Goal: Information Seeking & Learning: Learn about a topic

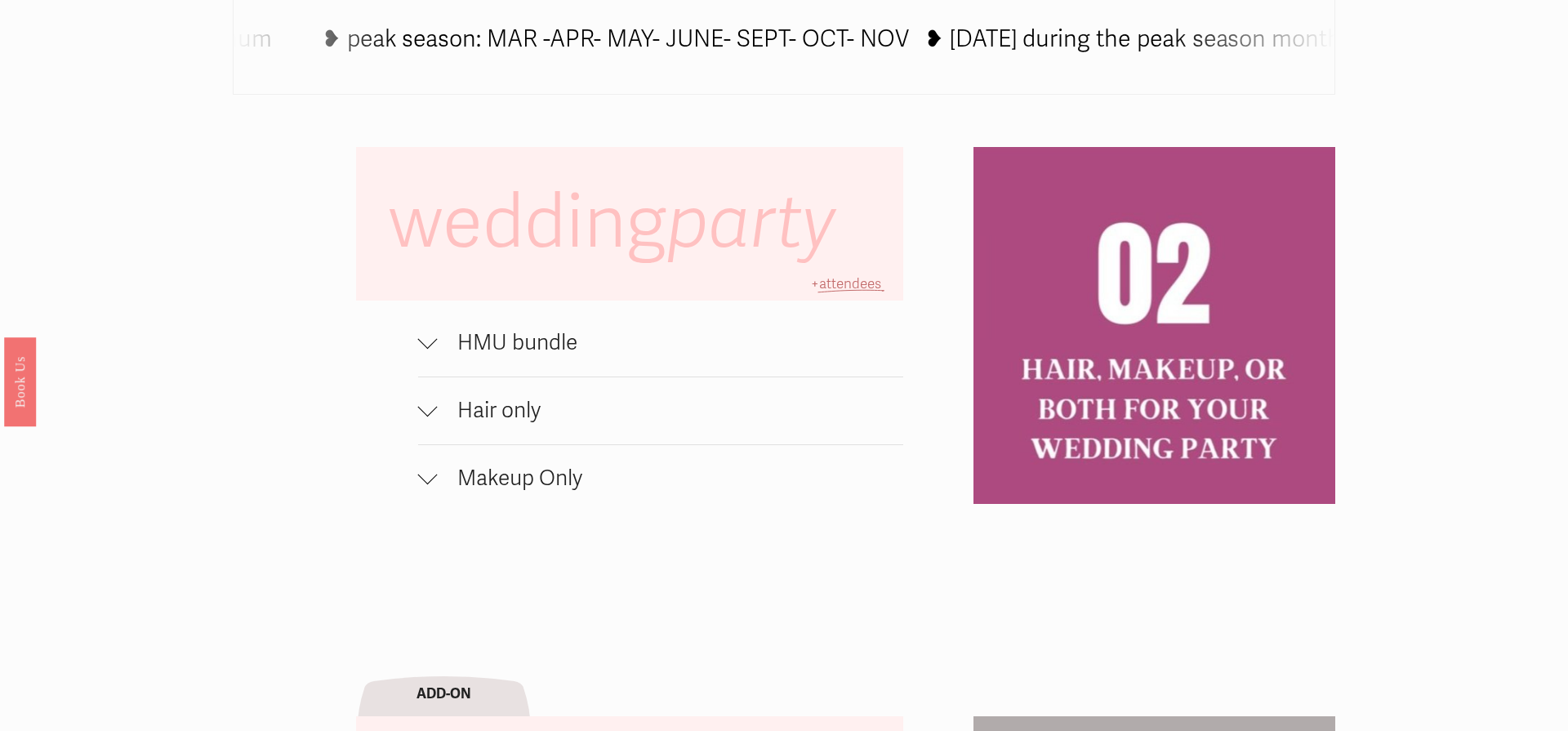
scroll to position [1208, 0]
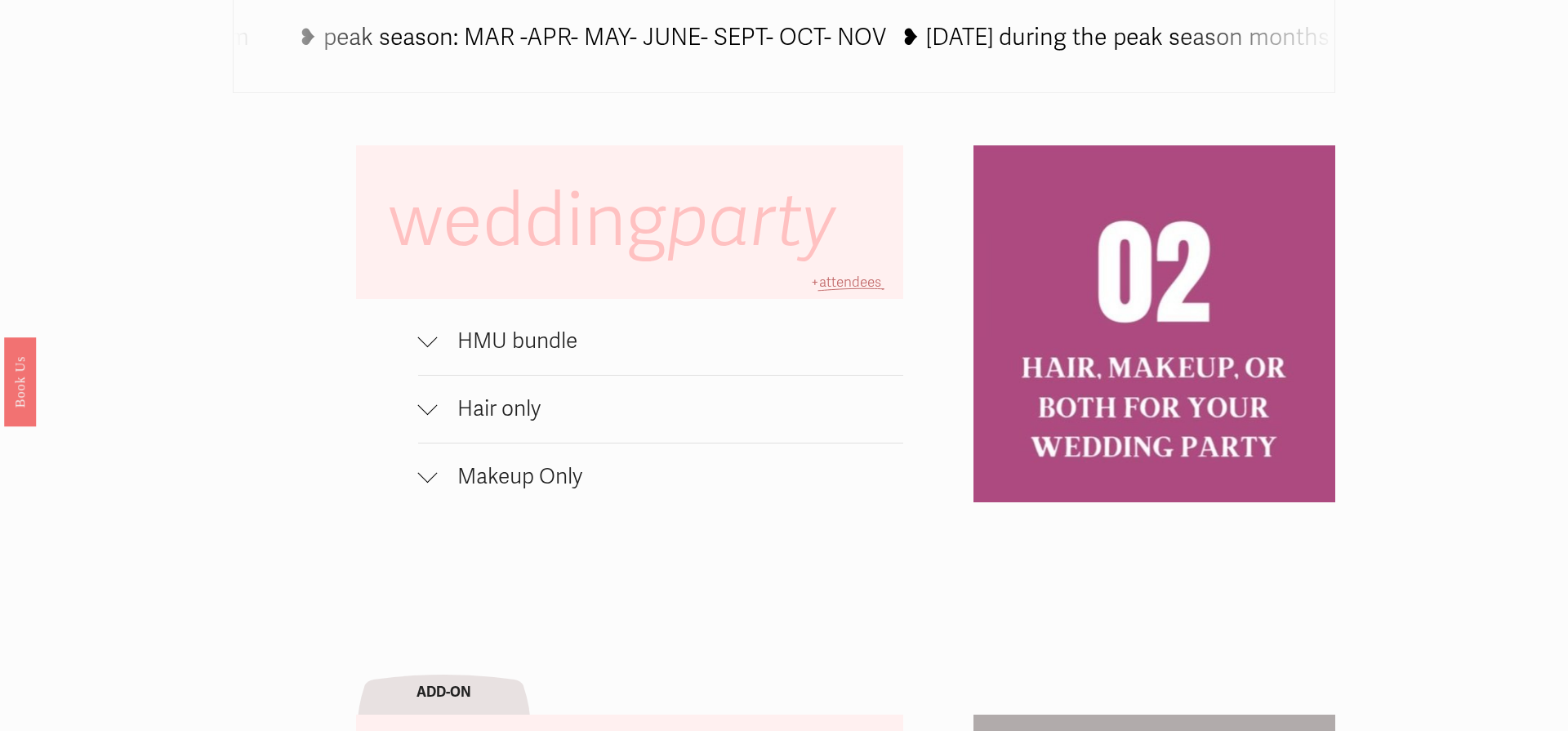
click at [550, 340] on span "HMU bundle" at bounding box center [671, 341] width 465 height 27
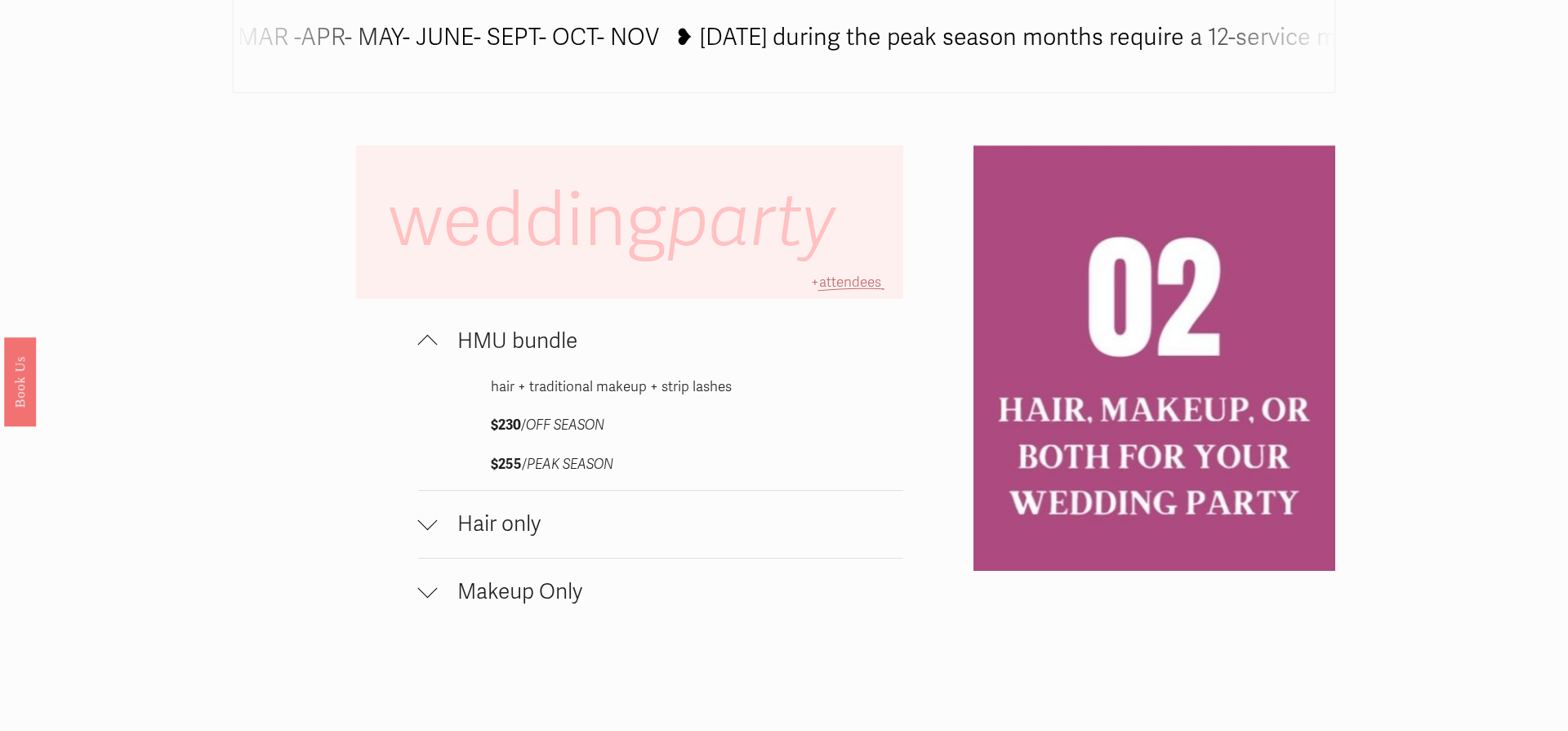
click at [548, 345] on span "HMU bundle" at bounding box center [671, 341] width 465 height 27
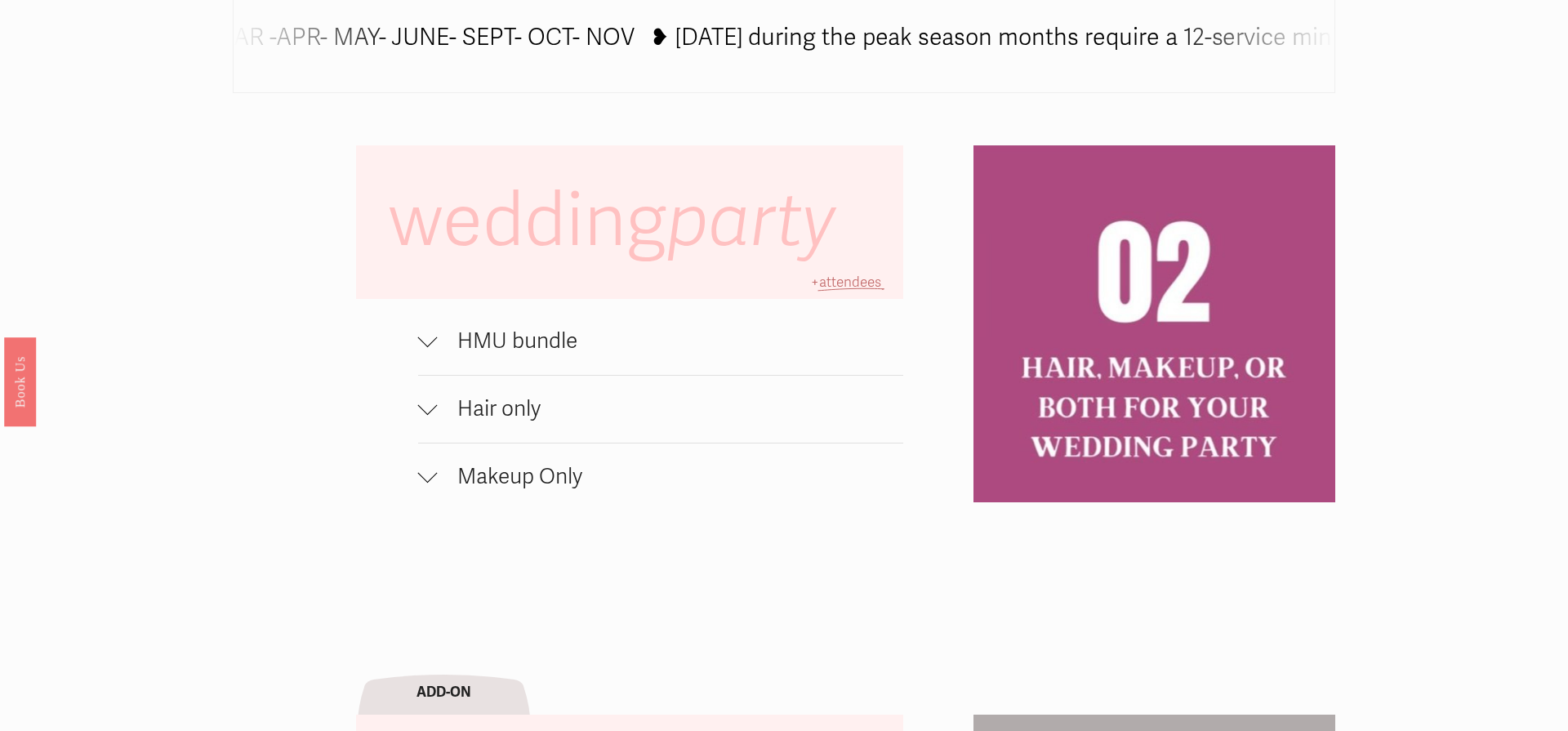
click at [510, 405] on span "Hair only" at bounding box center [671, 409] width 465 height 27
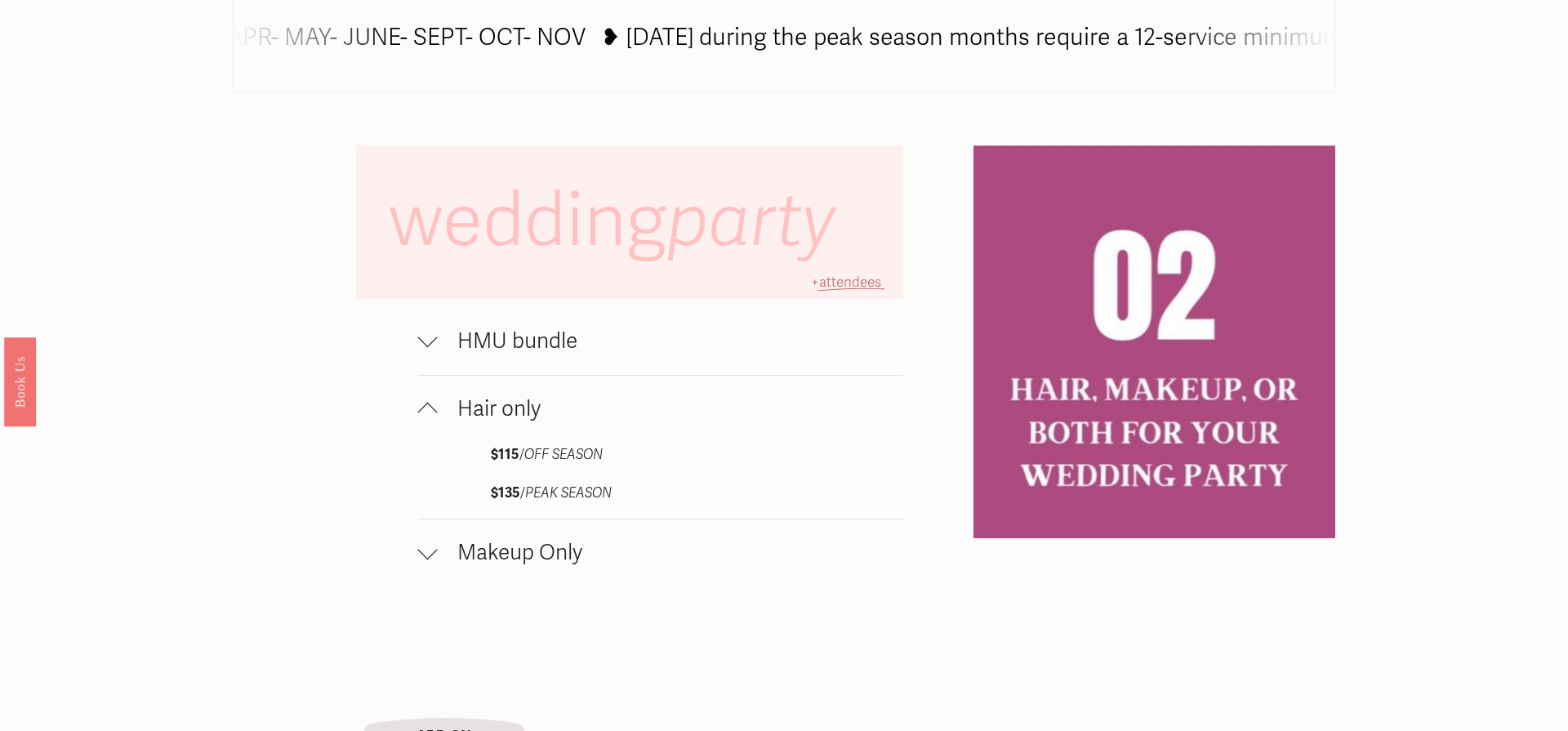
click at [510, 405] on span "Hair only" at bounding box center [671, 409] width 465 height 27
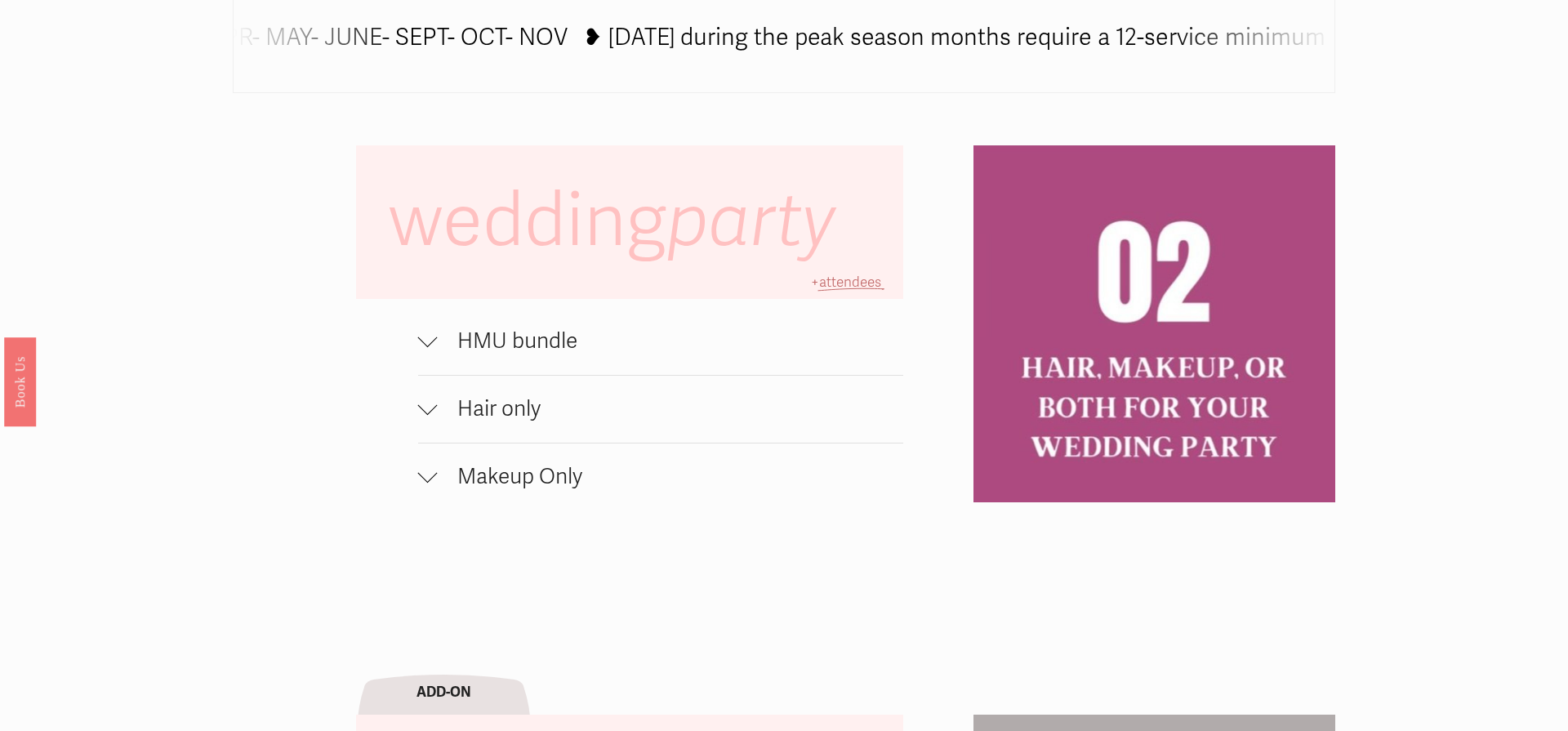
click at [499, 483] on span "Makeup Only" at bounding box center [671, 476] width 465 height 27
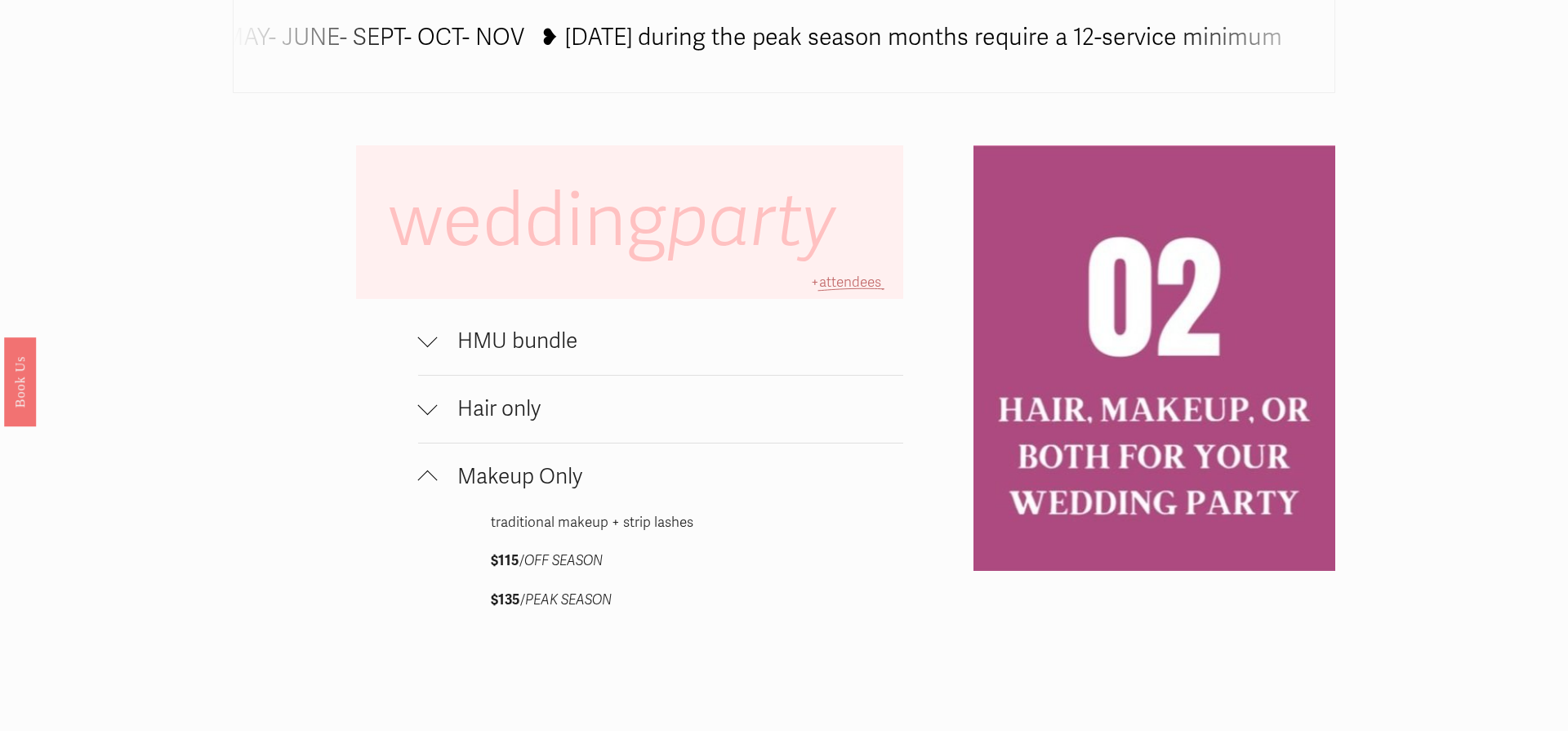
click at [499, 483] on span "Makeup Only" at bounding box center [671, 476] width 465 height 27
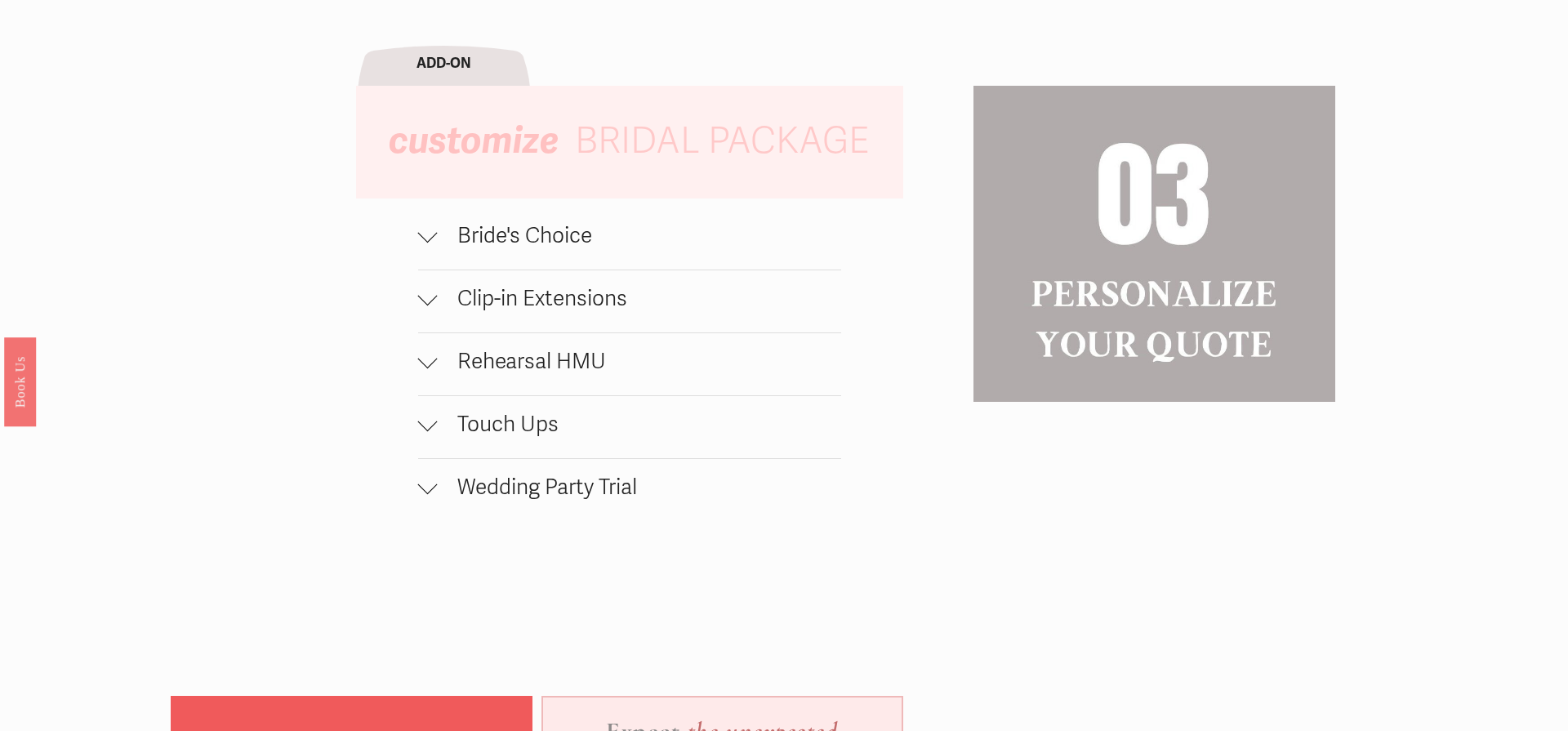
scroll to position [1842, 0]
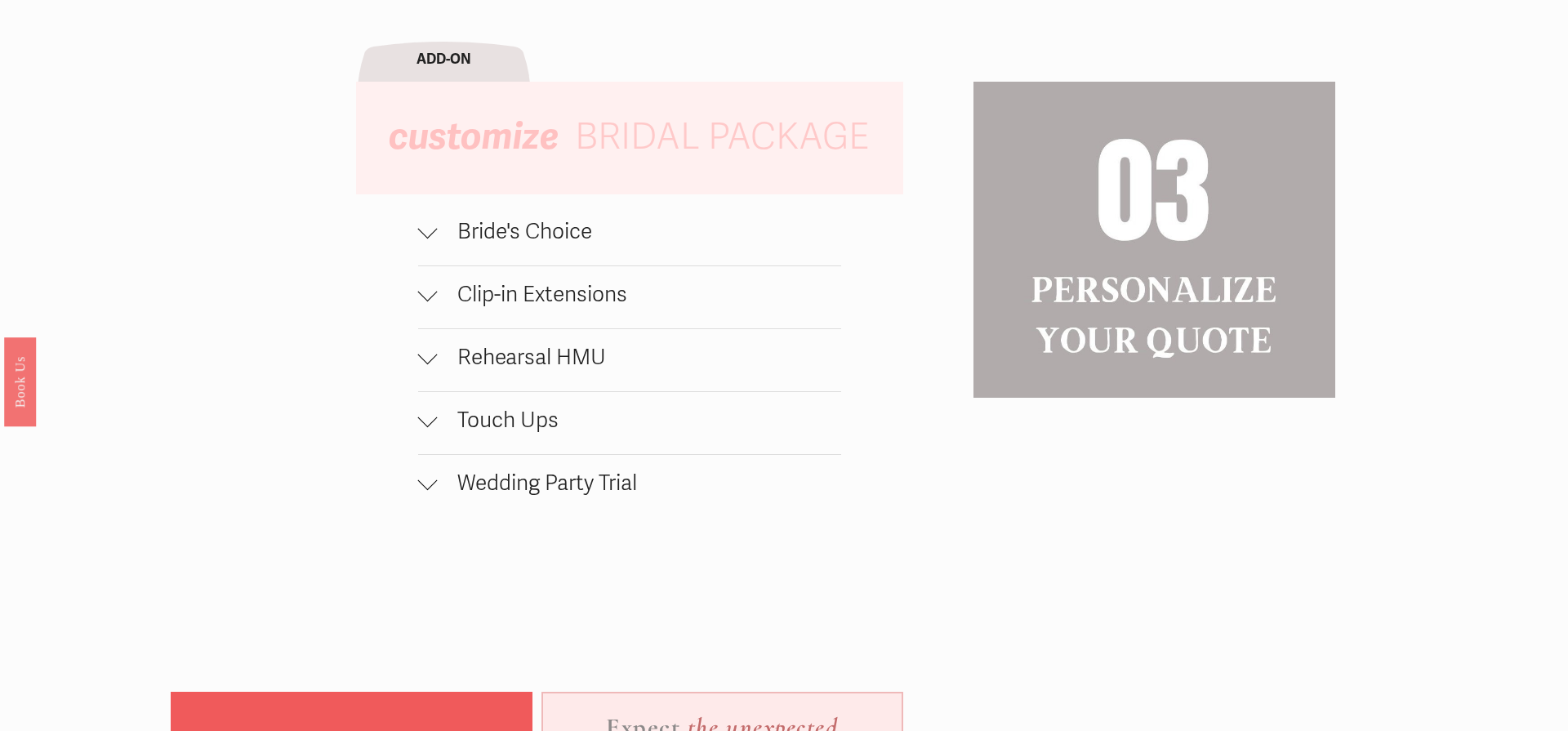
click at [524, 487] on span "Wedding Party Trial" at bounding box center [640, 483] width 404 height 27
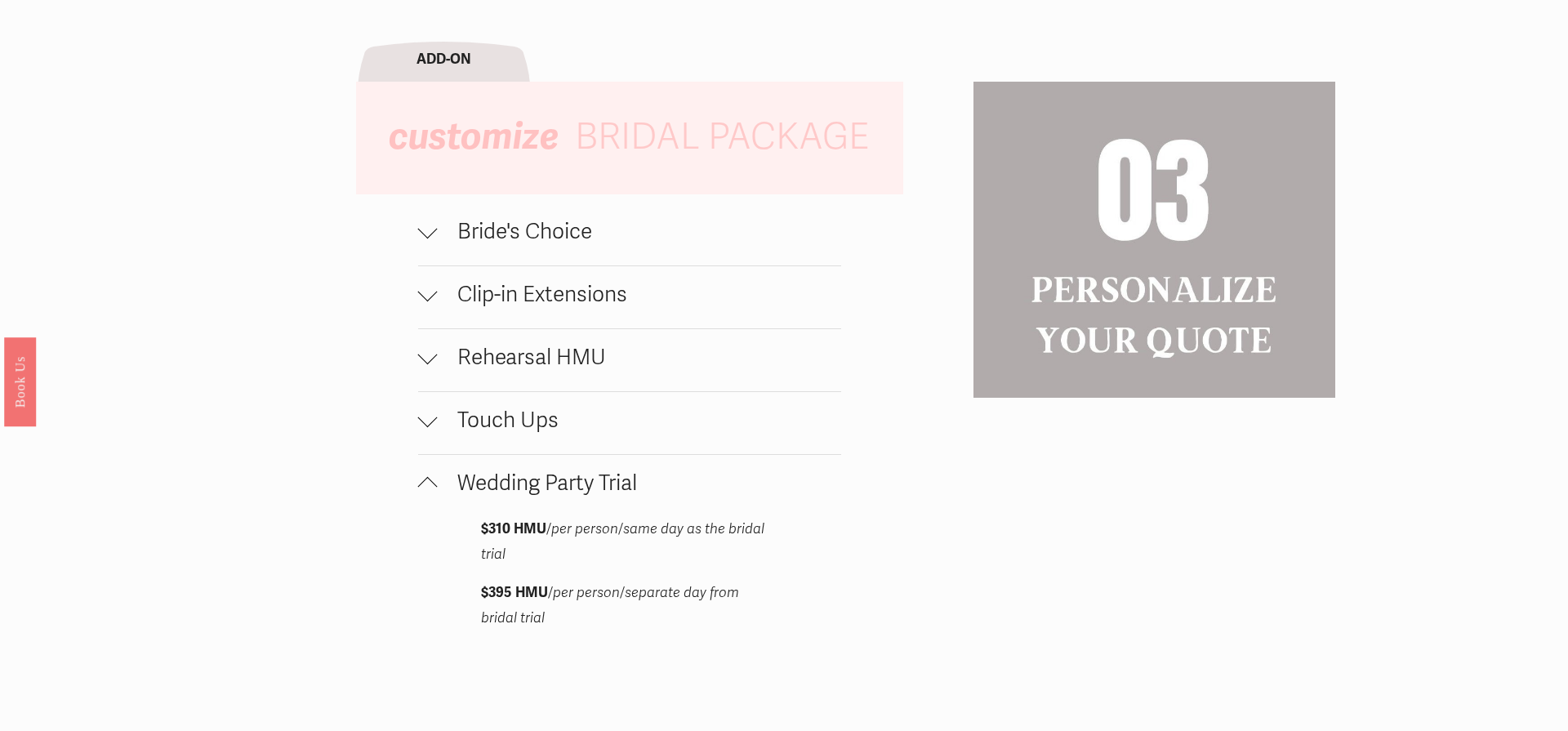
click at [524, 487] on span "Wedding Party Trial" at bounding box center [640, 483] width 404 height 27
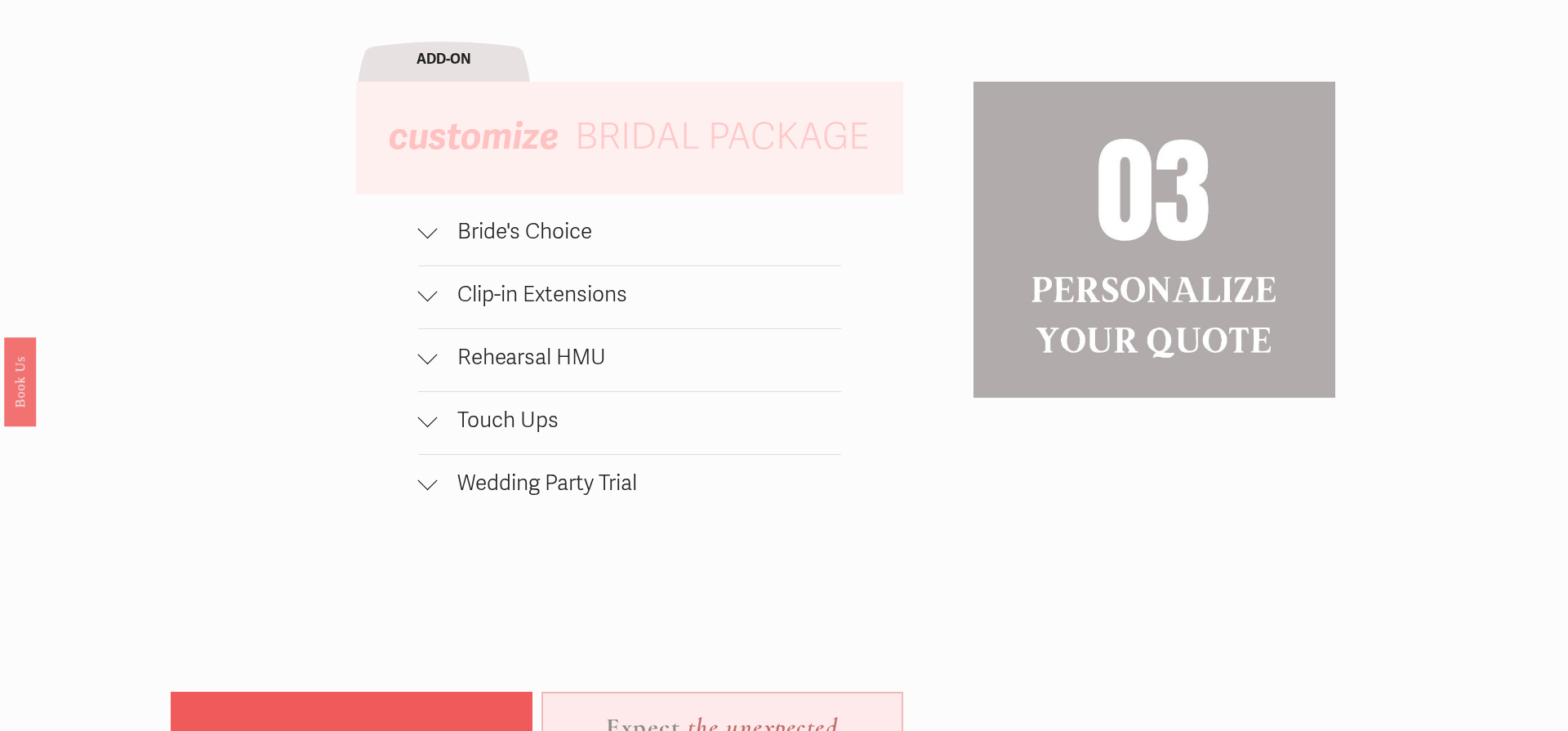
click at [559, 245] on span "Bride's Choice" at bounding box center [640, 232] width 404 height 27
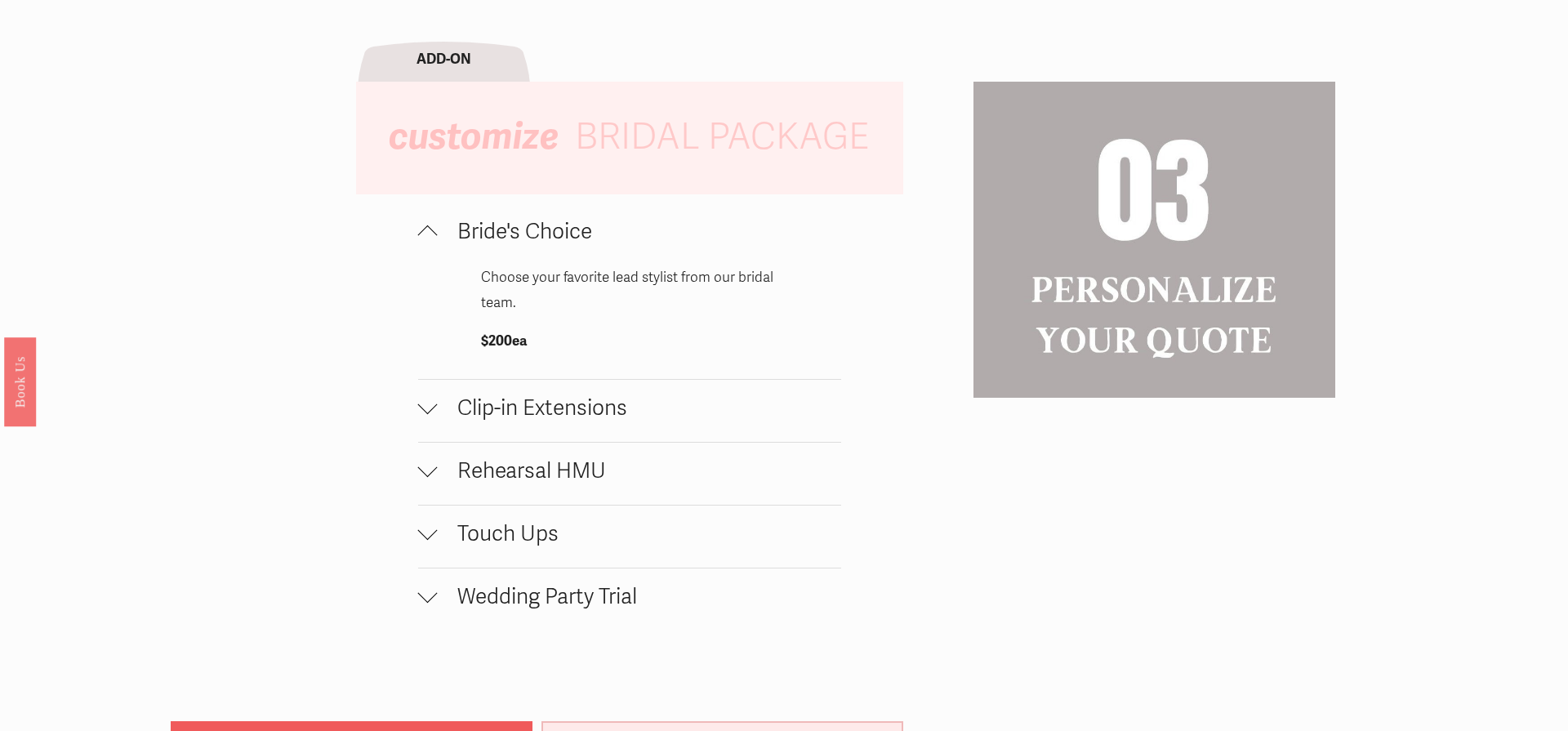
click at [559, 245] on span "Bride's Choice" at bounding box center [640, 232] width 404 height 27
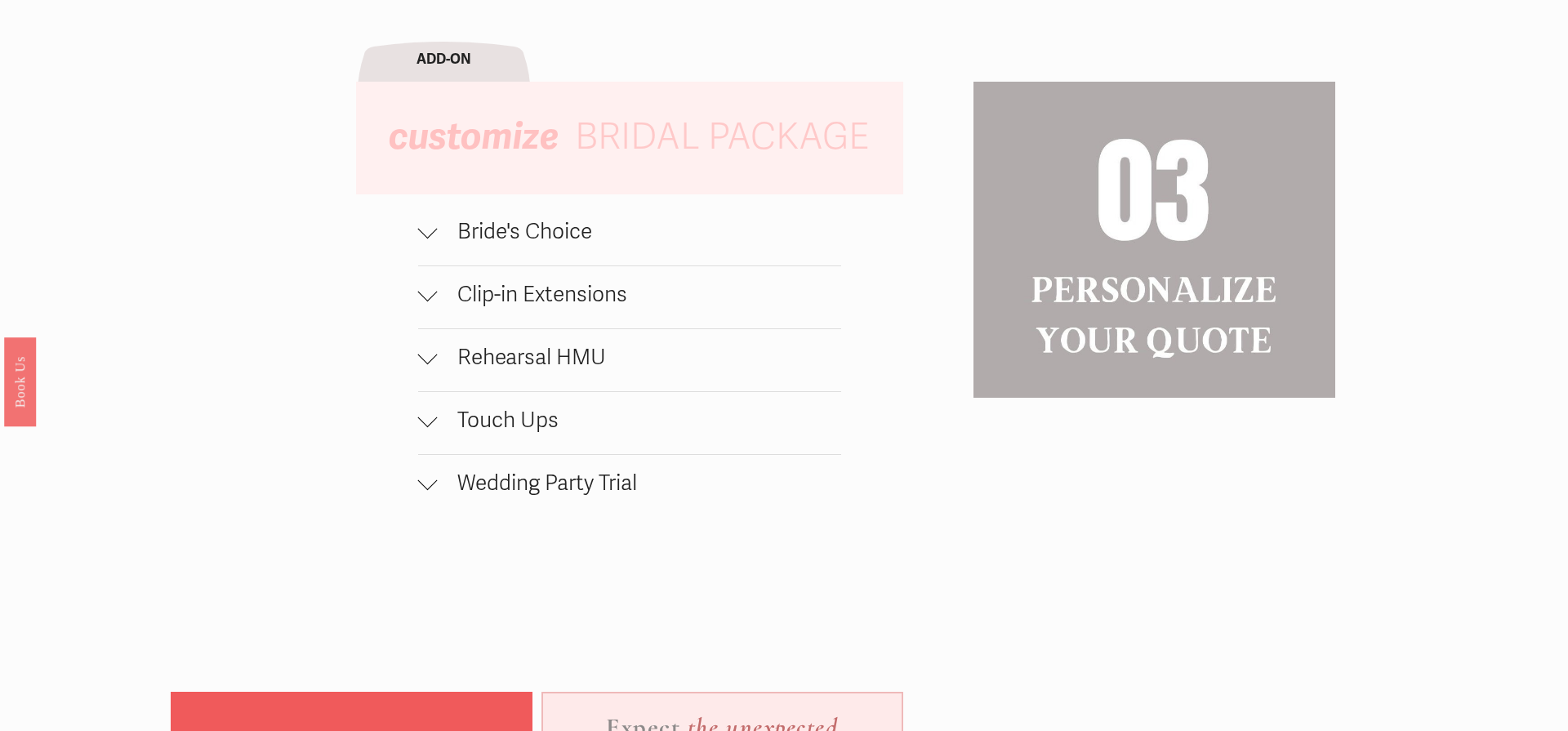
click at [557, 291] on span "Clip-in Extensions" at bounding box center [640, 295] width 404 height 27
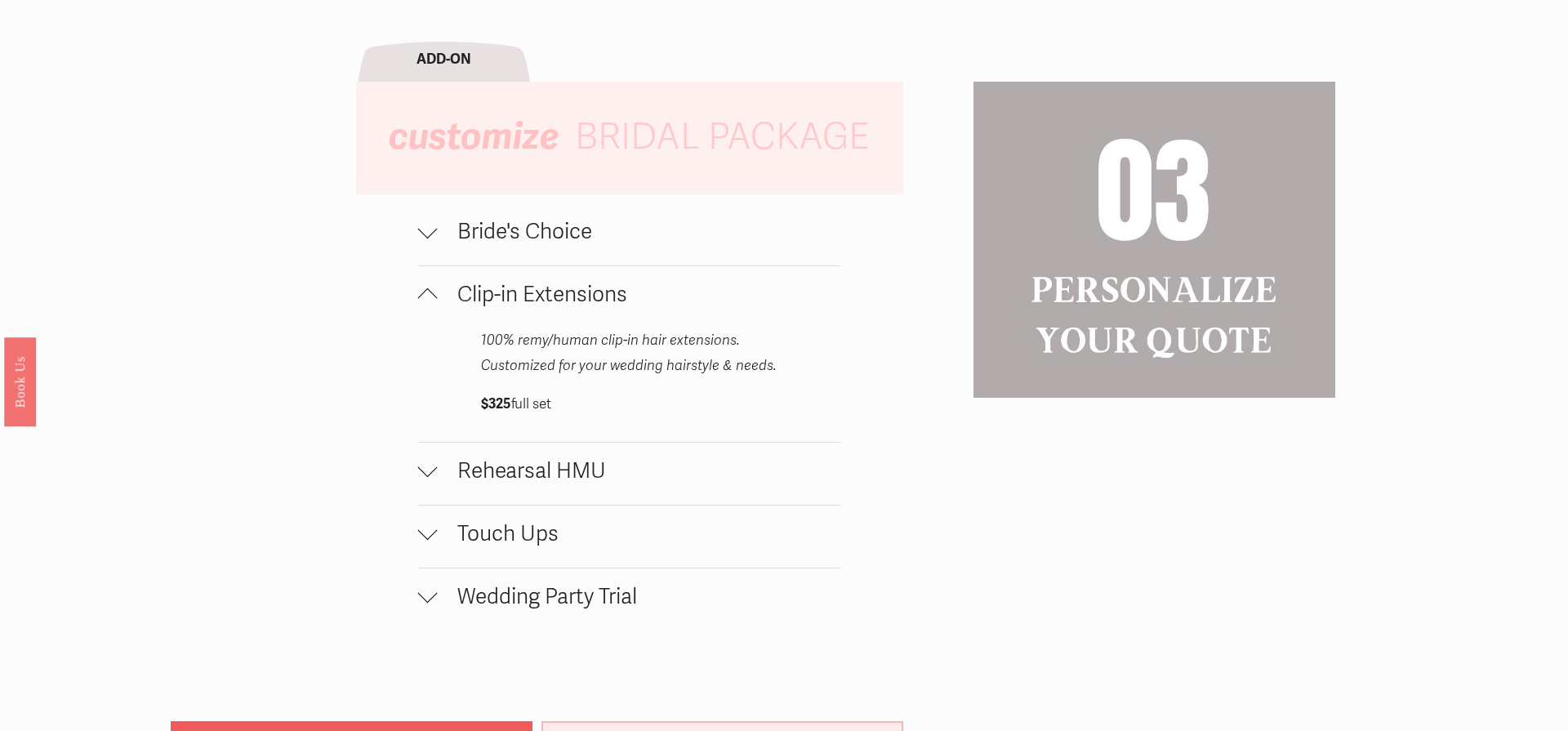
click at [559, 292] on span "Clip-in Extensions" at bounding box center [640, 295] width 404 height 27
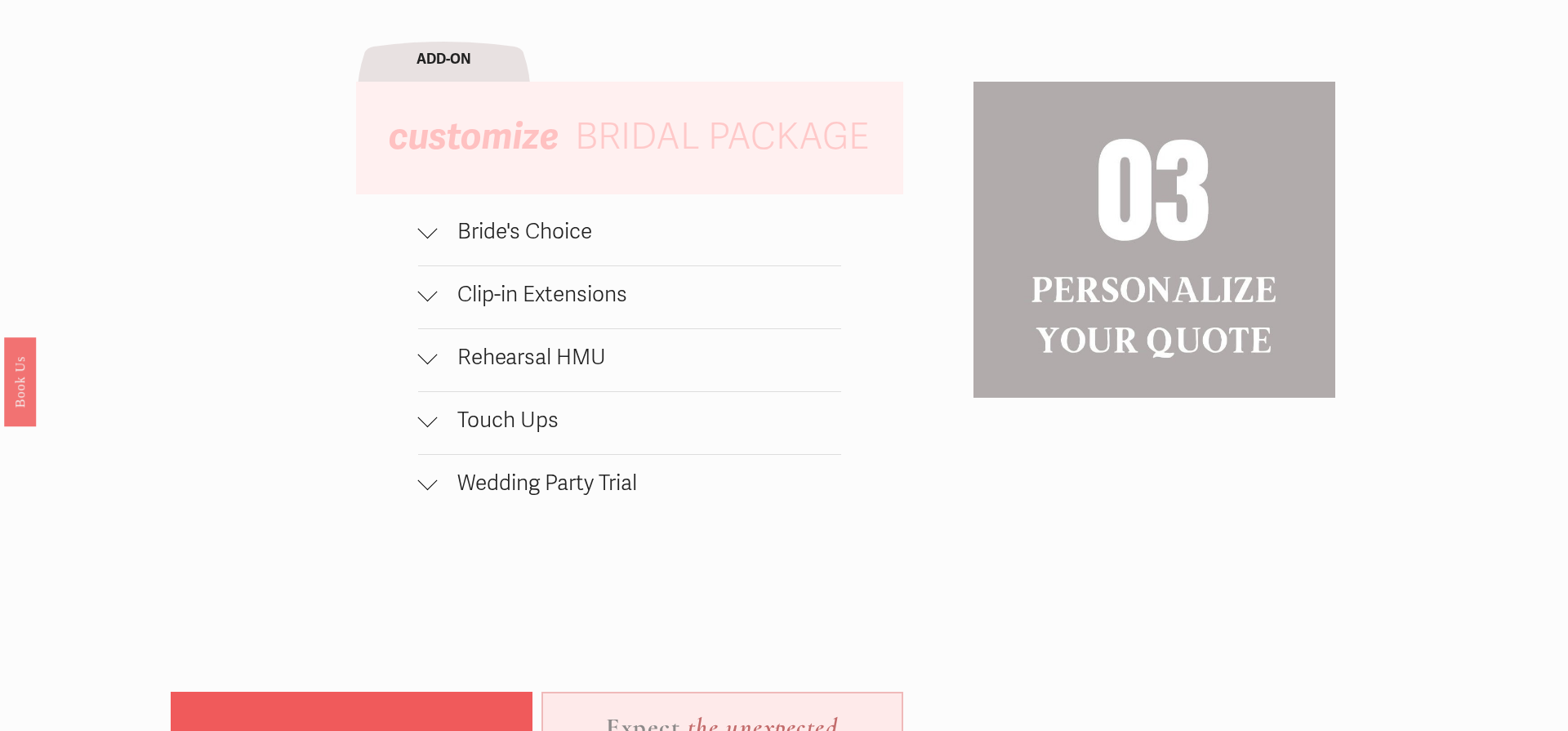
click at [539, 364] on span "Rehearsal HMU" at bounding box center [640, 358] width 404 height 27
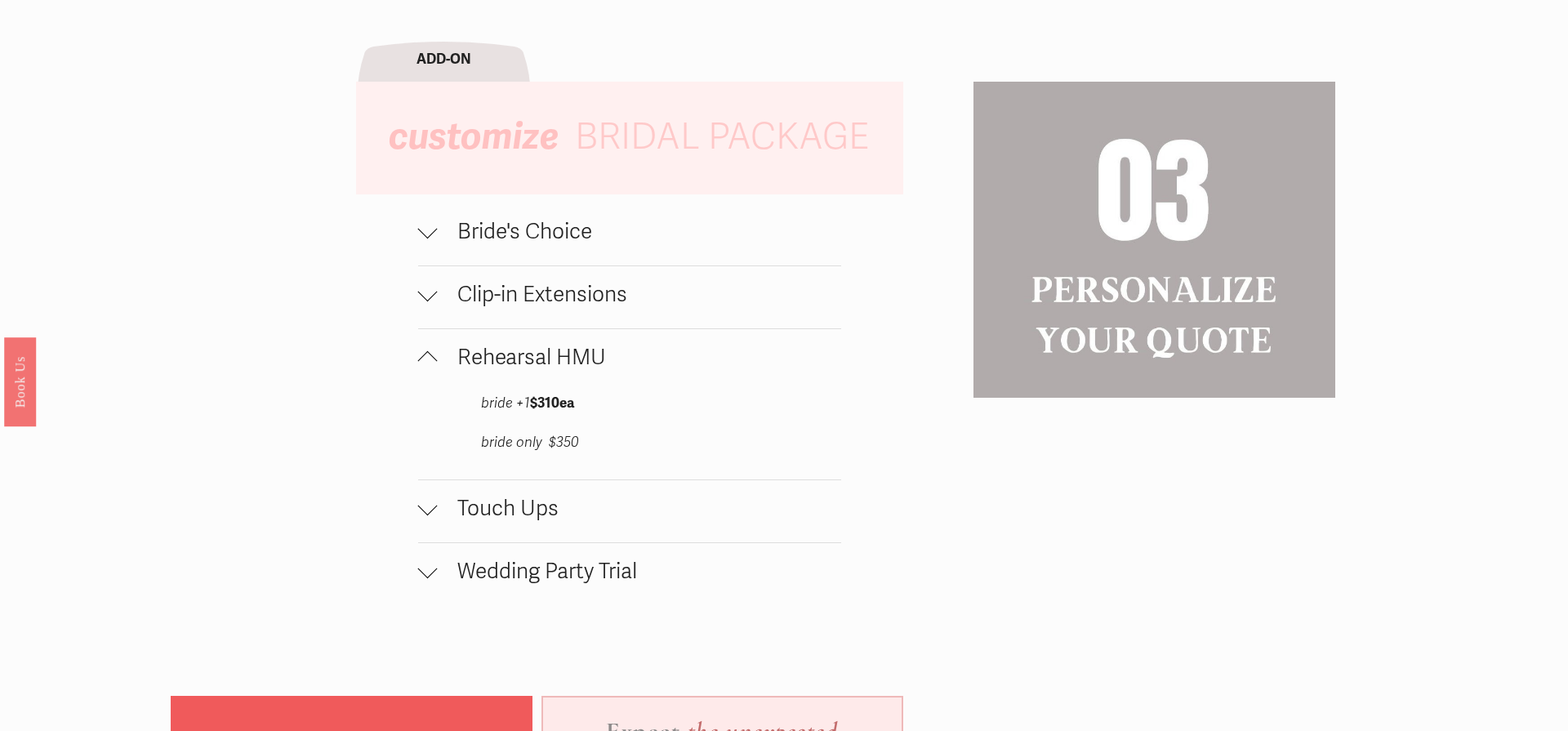
click at [539, 364] on span "Rehearsal HMU" at bounding box center [640, 358] width 404 height 27
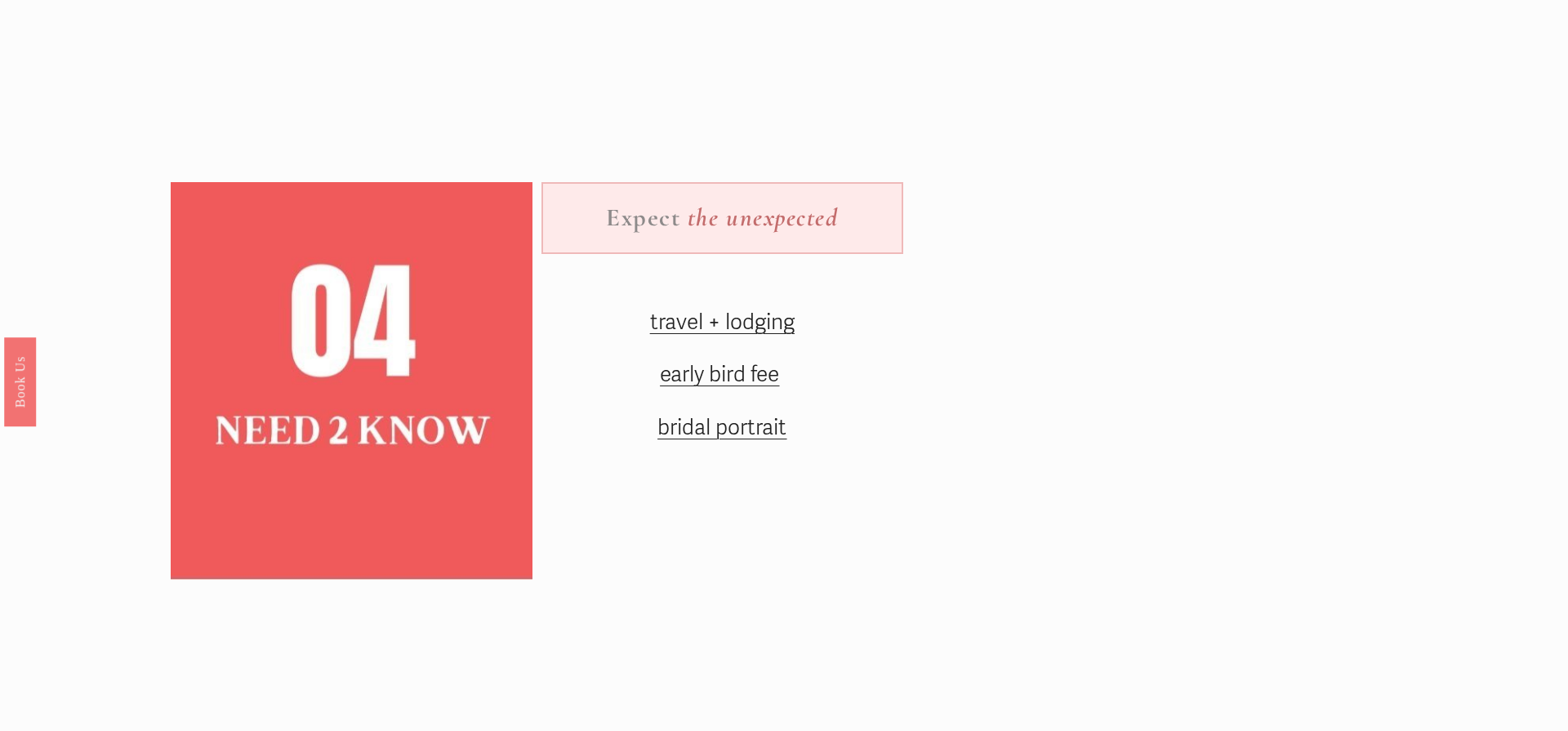
scroll to position [2353, 0]
click at [723, 326] on span "travel + lodging" at bounding box center [722, 321] width 145 height 27
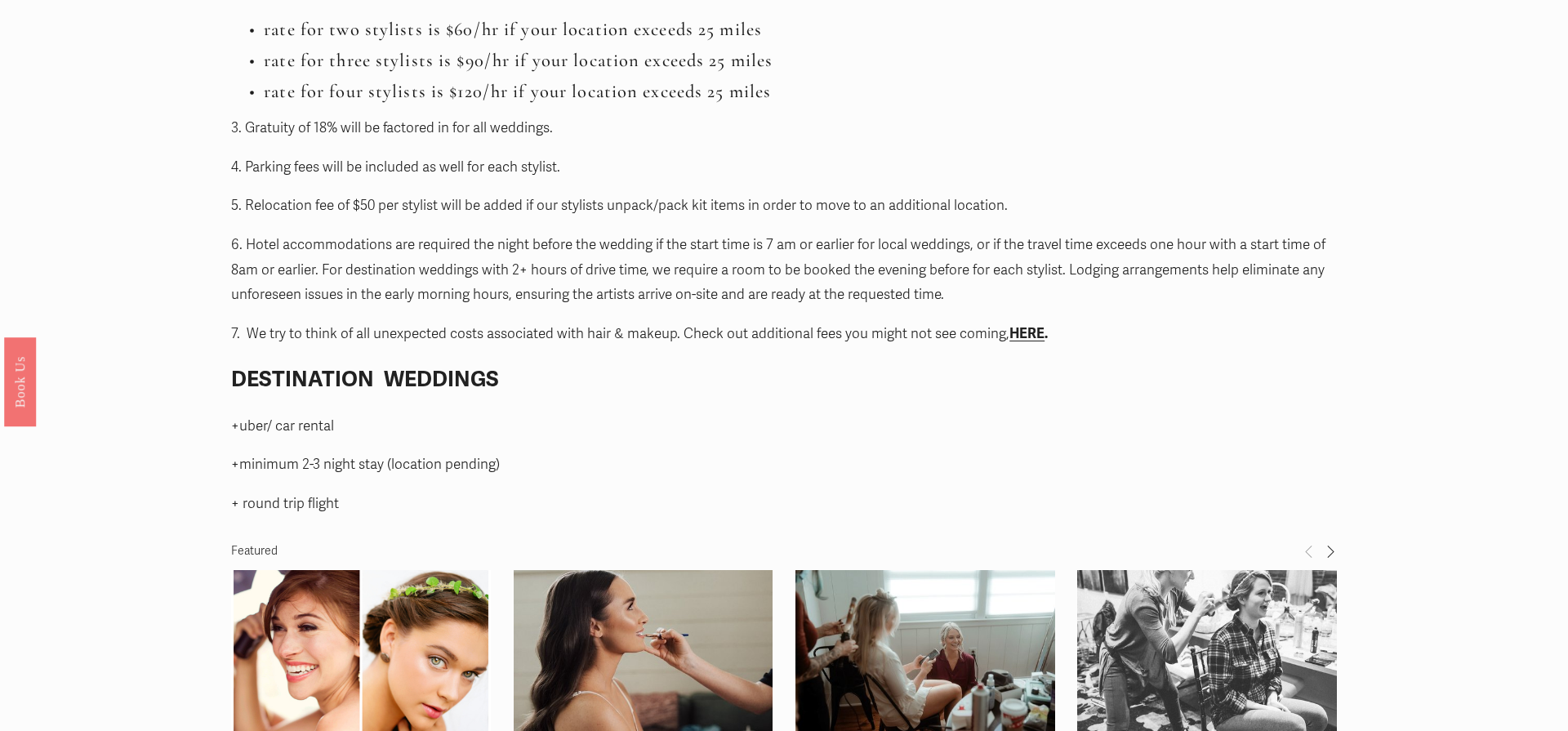
scroll to position [2010, 0]
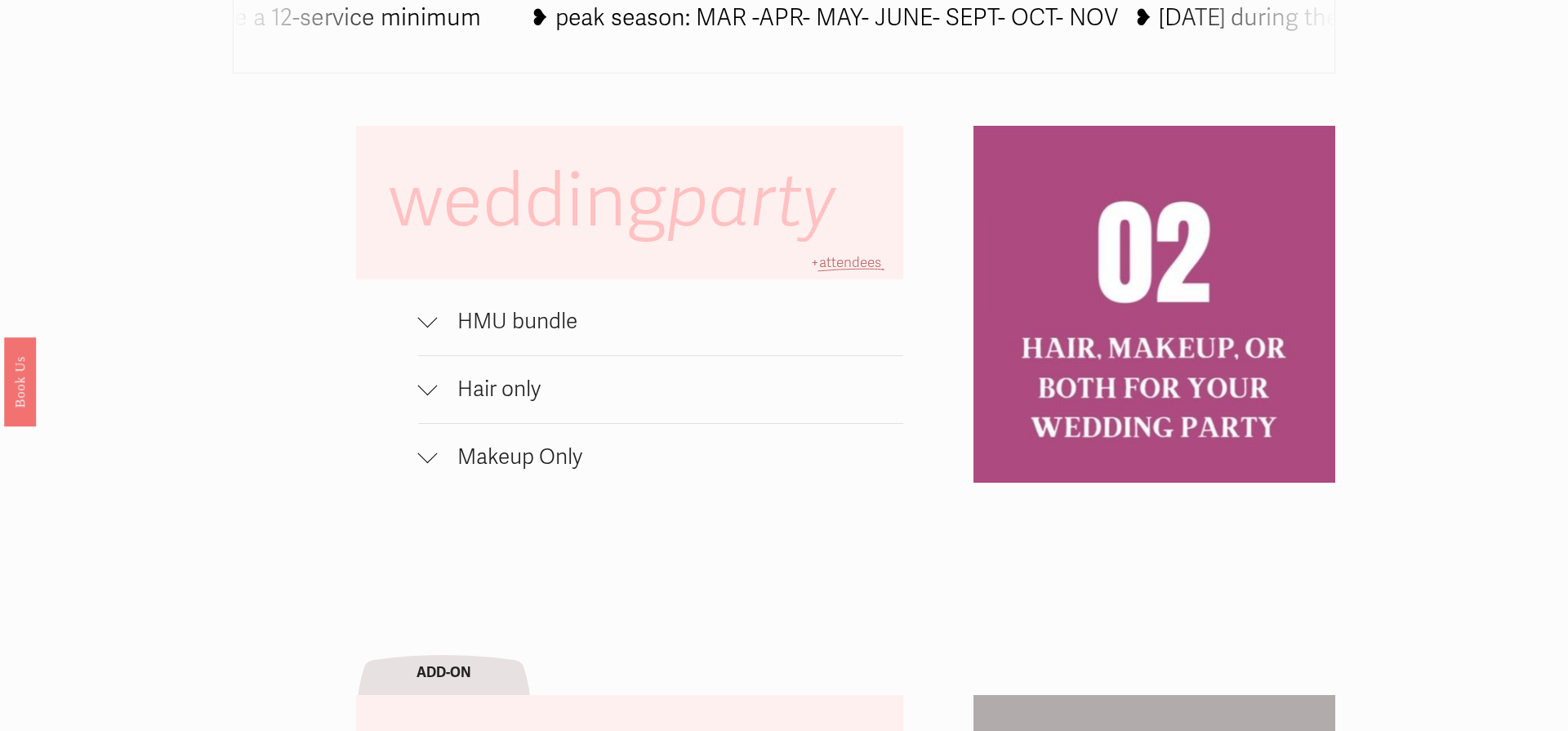
scroll to position [1235, 0]
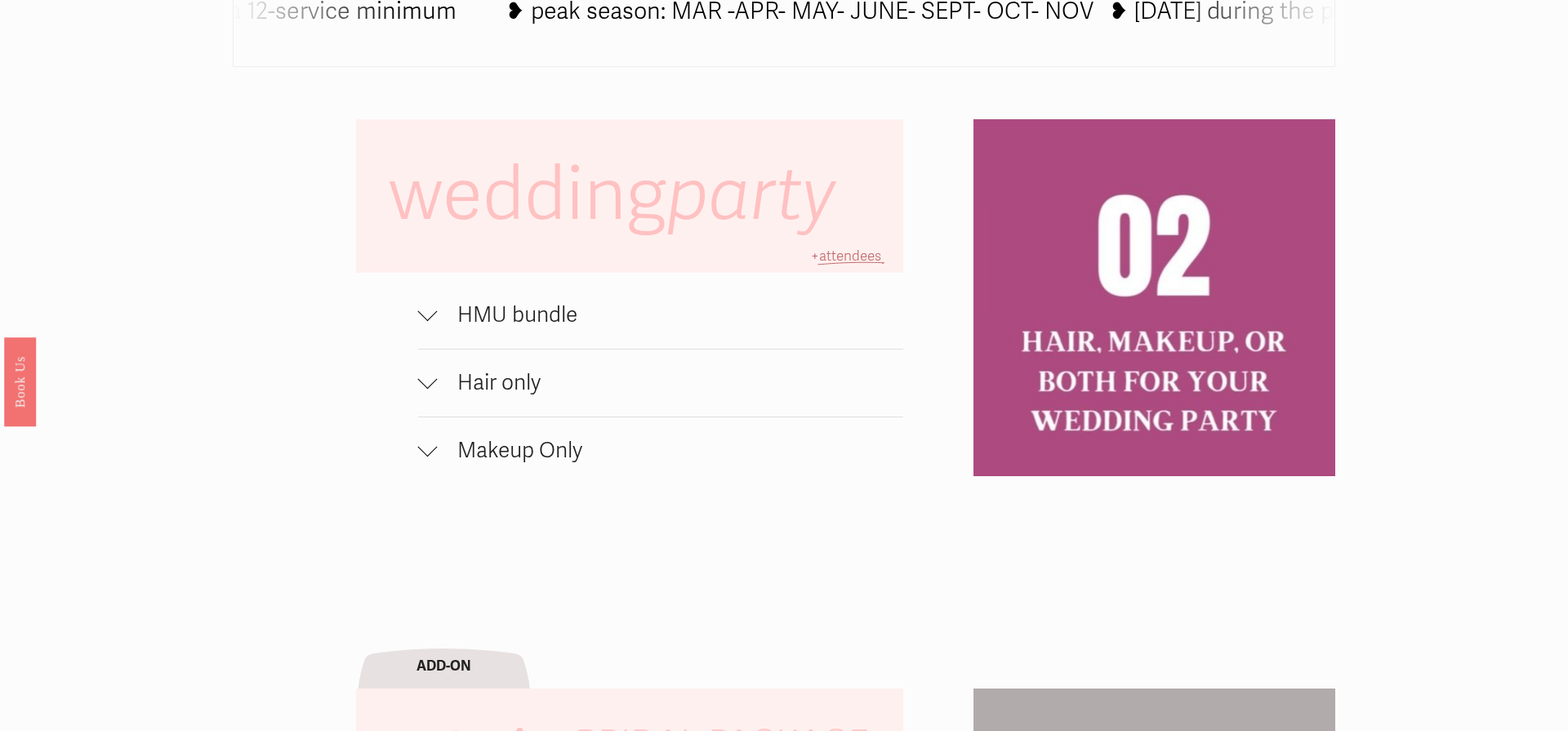
click at [428, 380] on div at bounding box center [428, 380] width 20 height 20
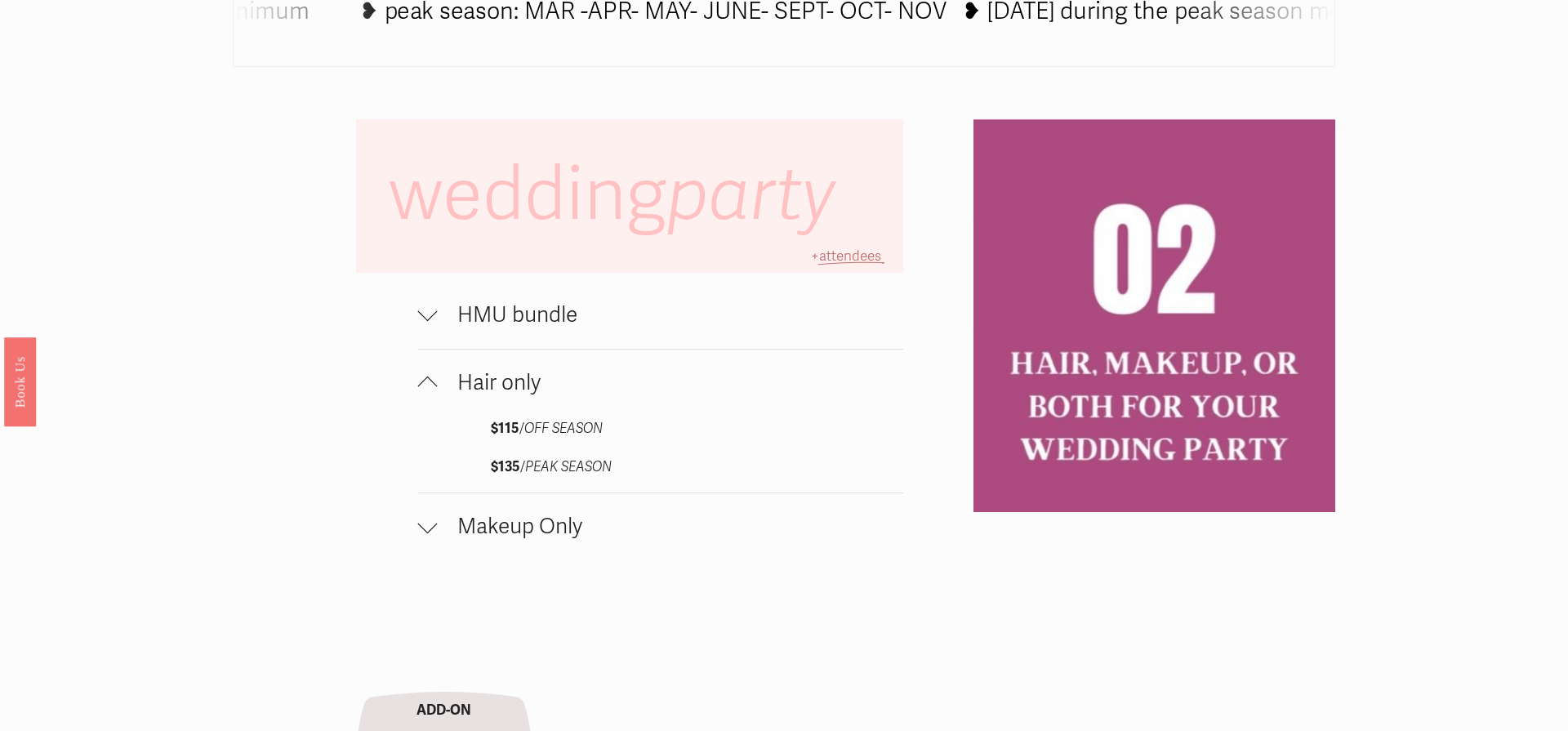
click at [427, 378] on div at bounding box center [428, 387] width 20 height 20
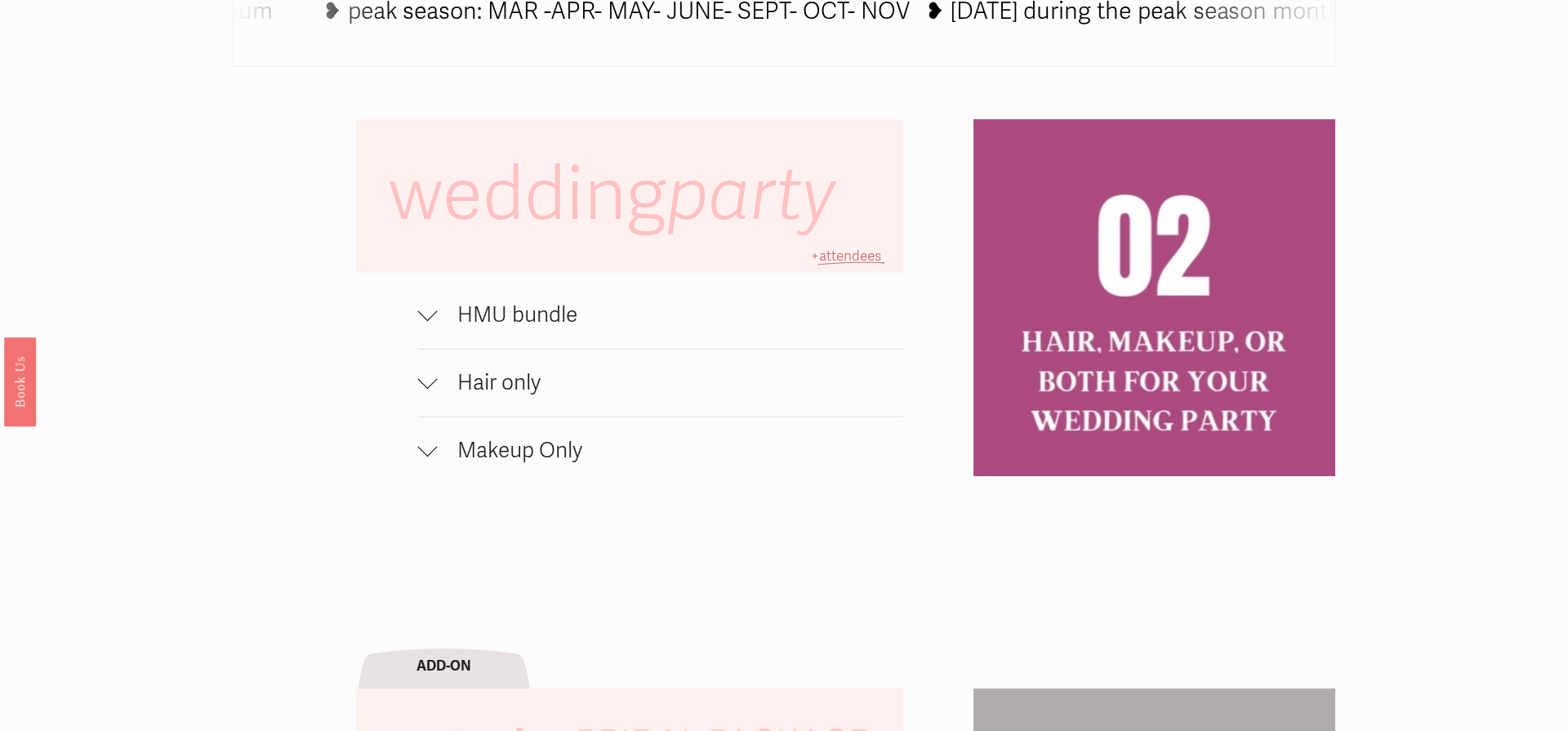
click at [430, 321] on div at bounding box center [428, 316] width 20 height 20
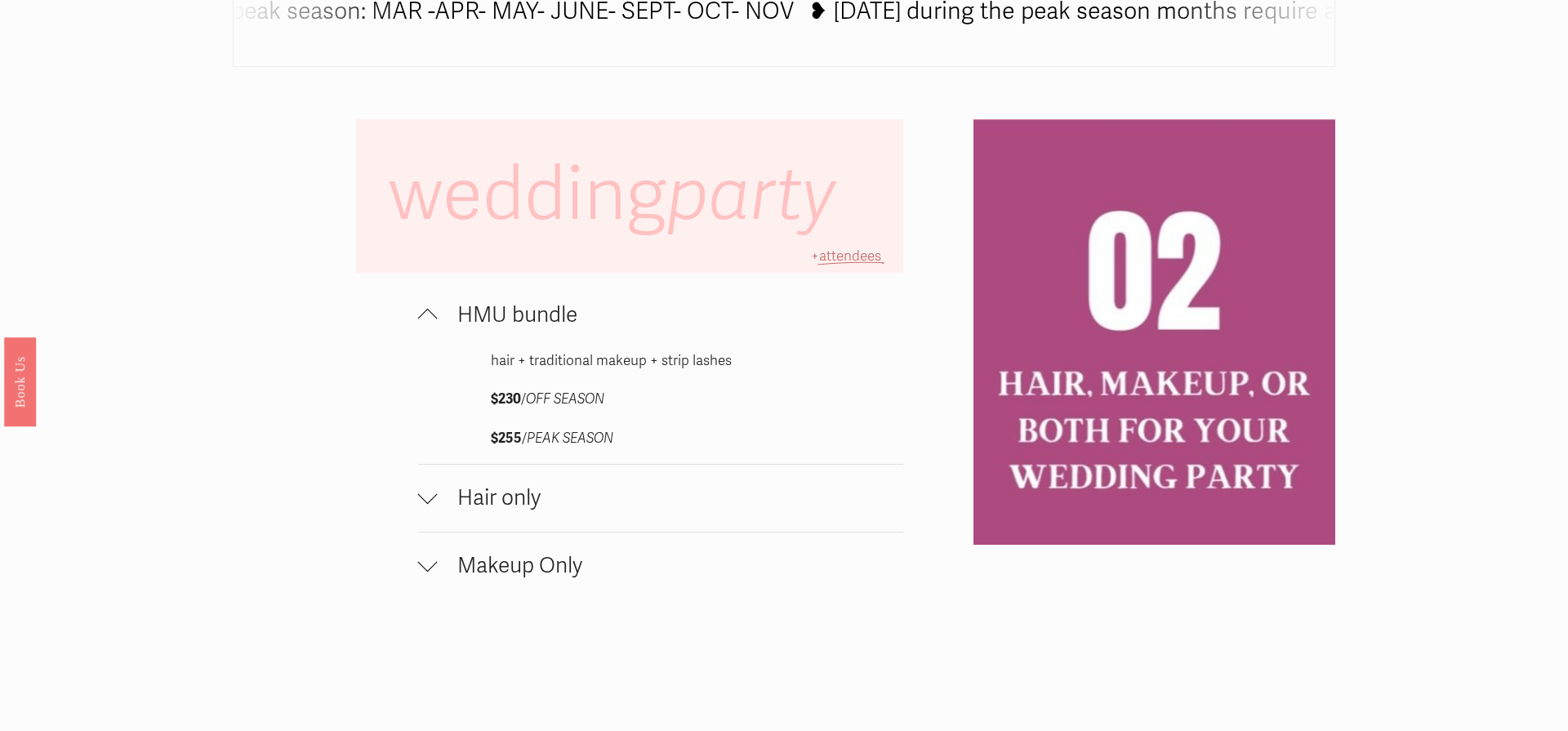
click at [430, 321] on div at bounding box center [428, 319] width 20 height 20
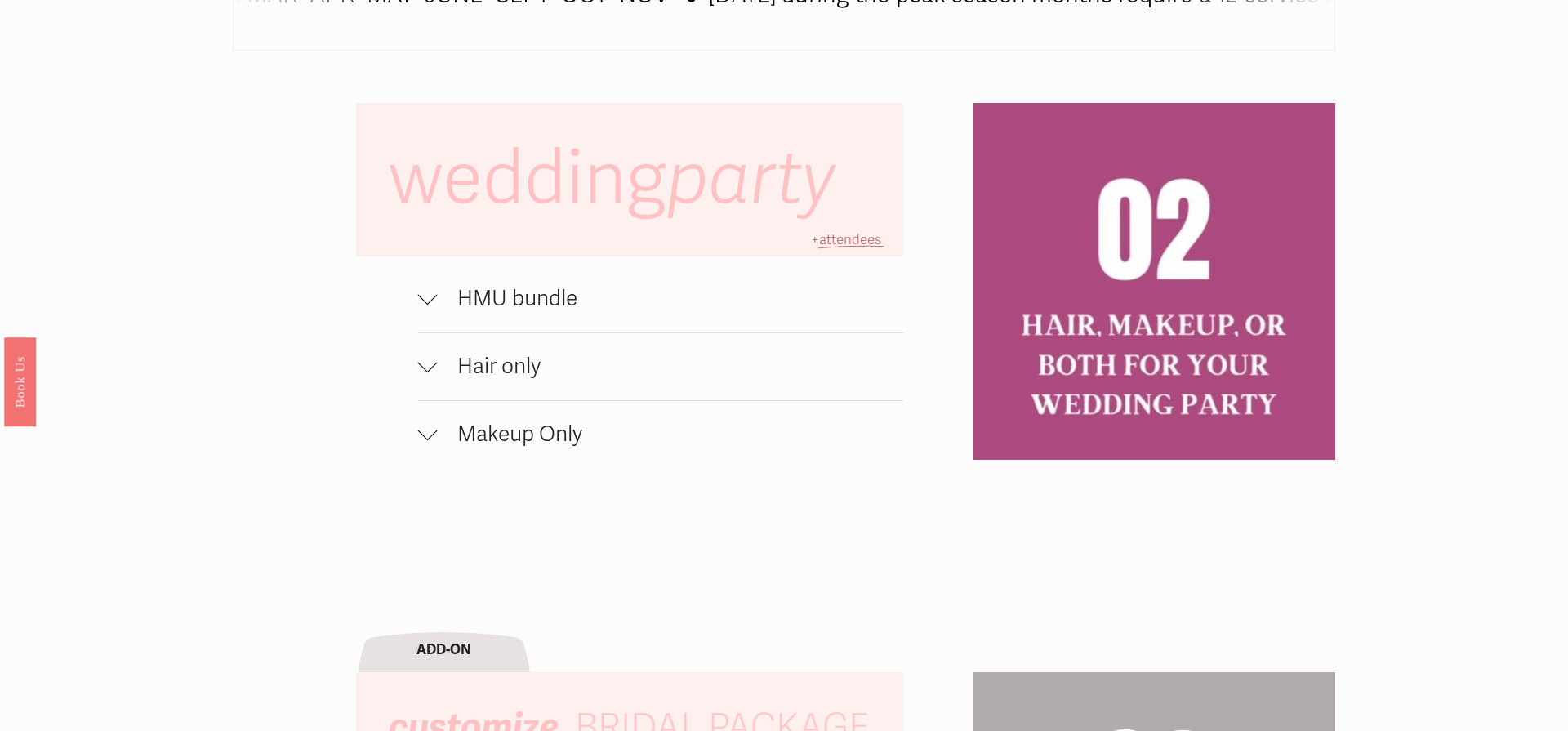
scroll to position [1260, 0]
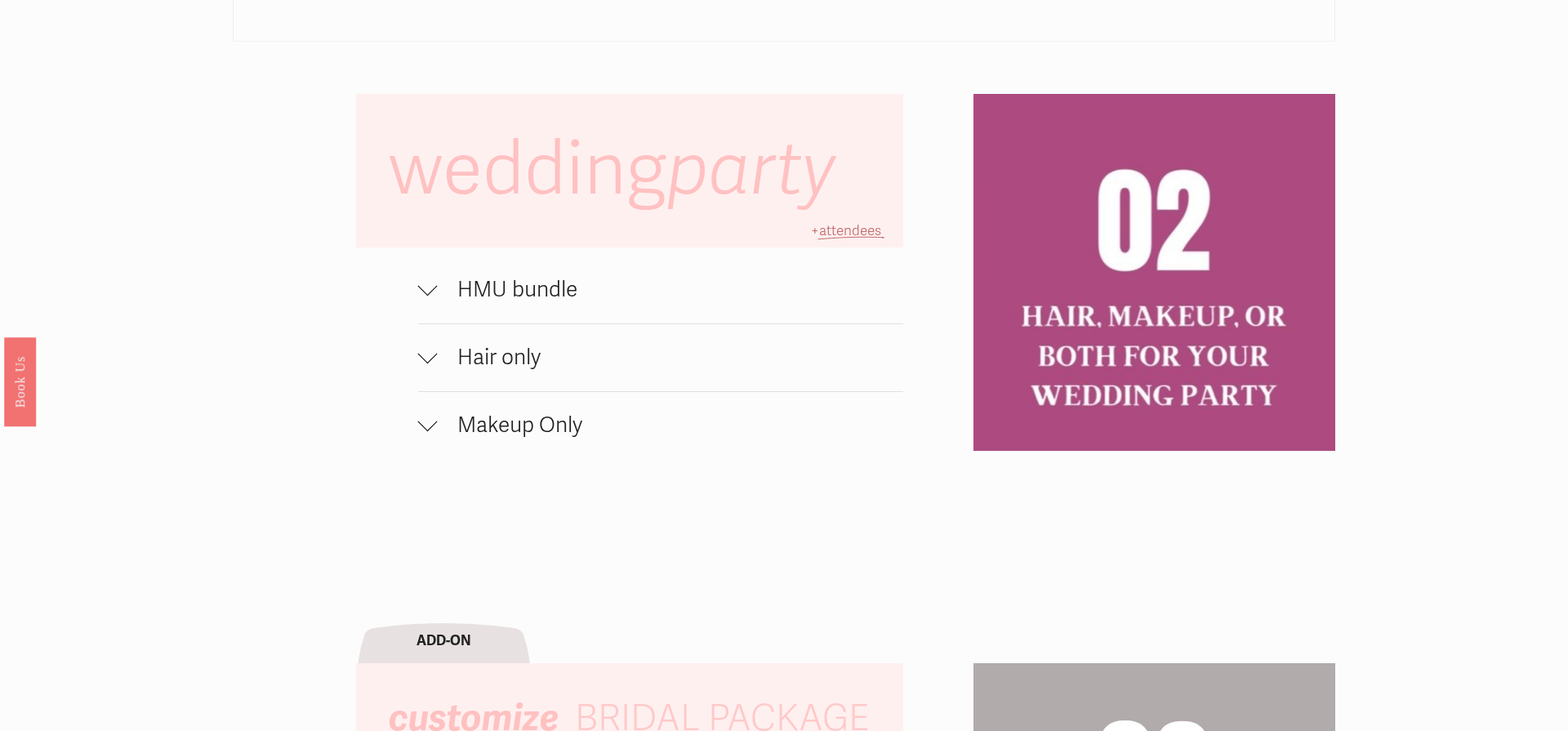
click at [556, 291] on span "HMU bundle" at bounding box center [671, 290] width 465 height 27
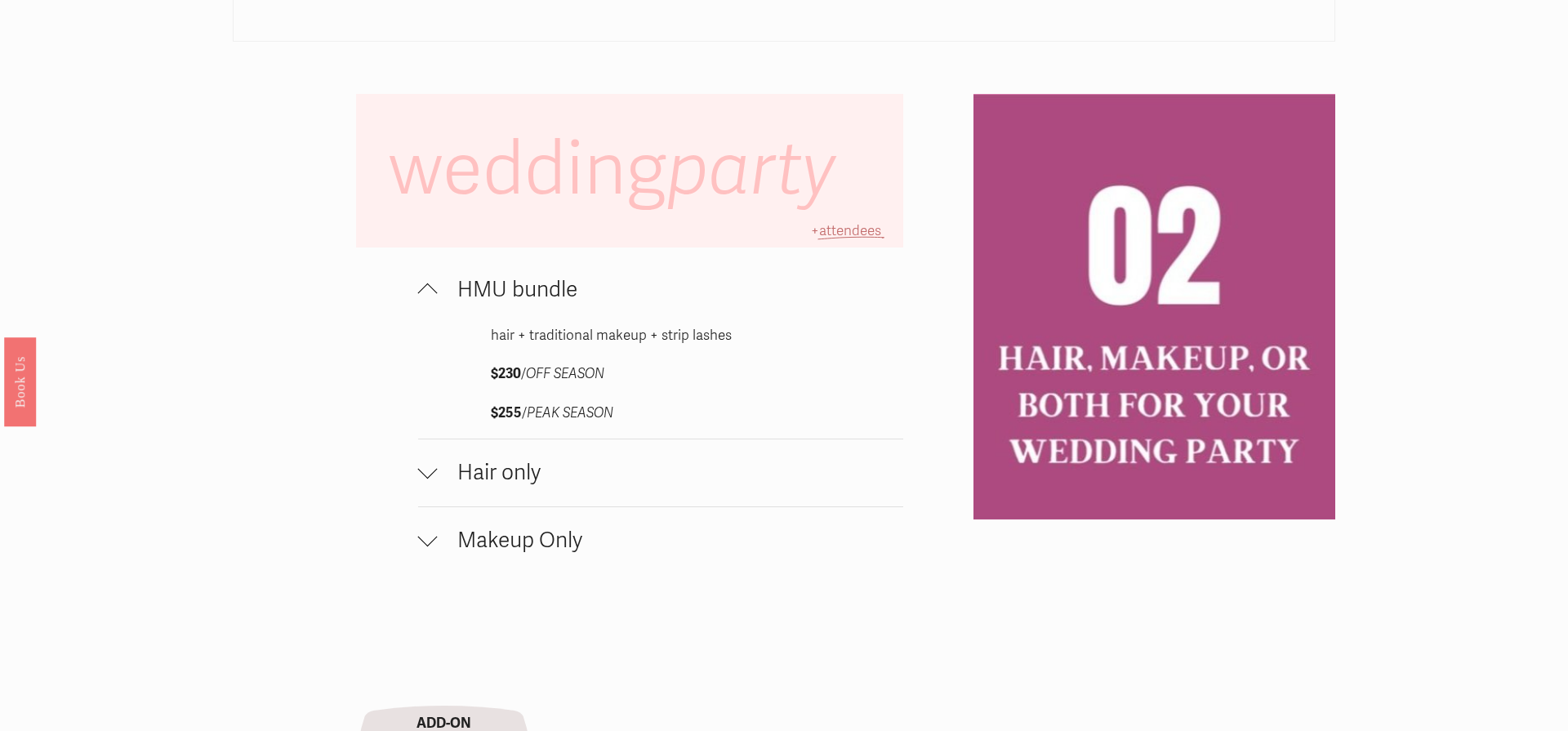
click at [507, 291] on span "HMU bundle" at bounding box center [671, 290] width 465 height 27
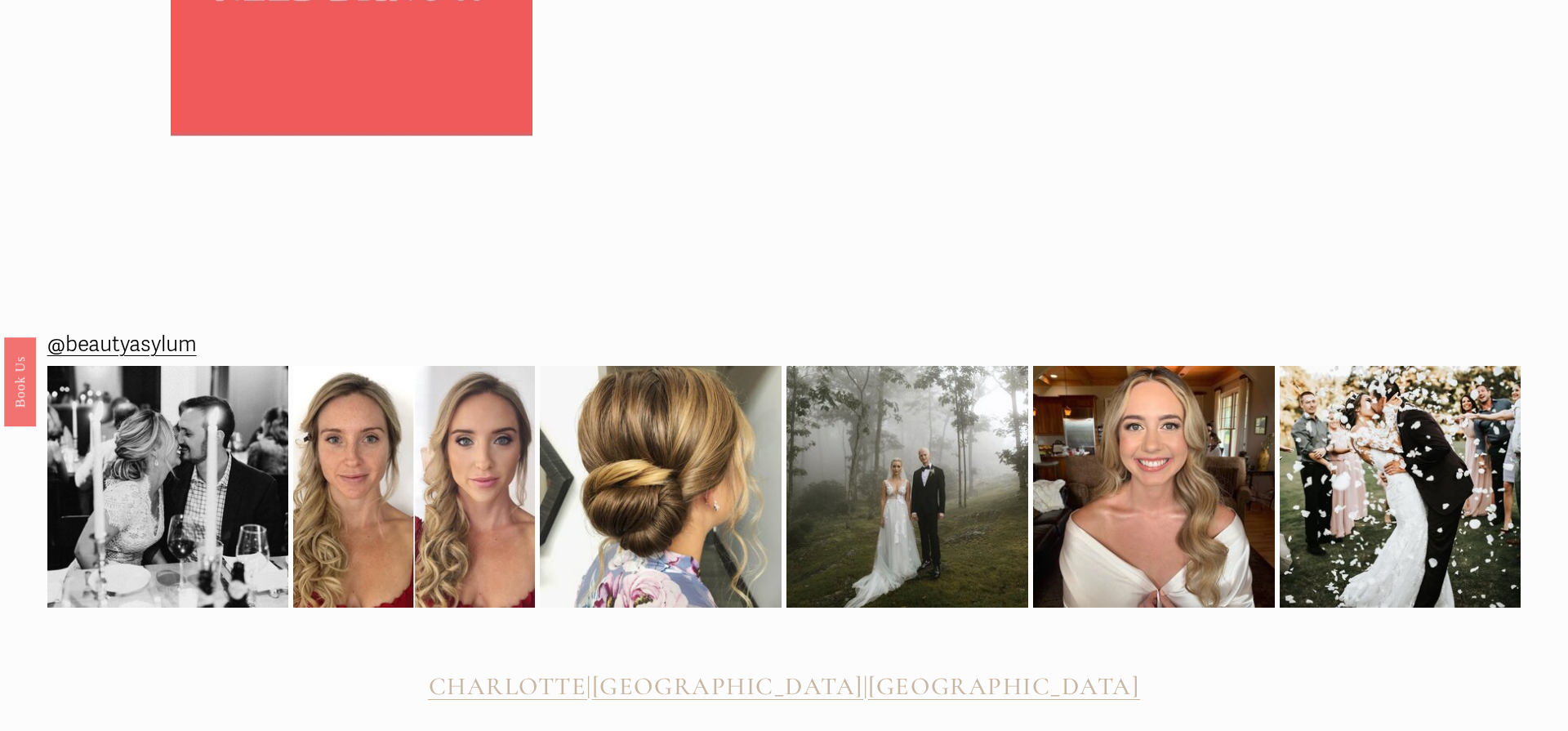
scroll to position [2900, 0]
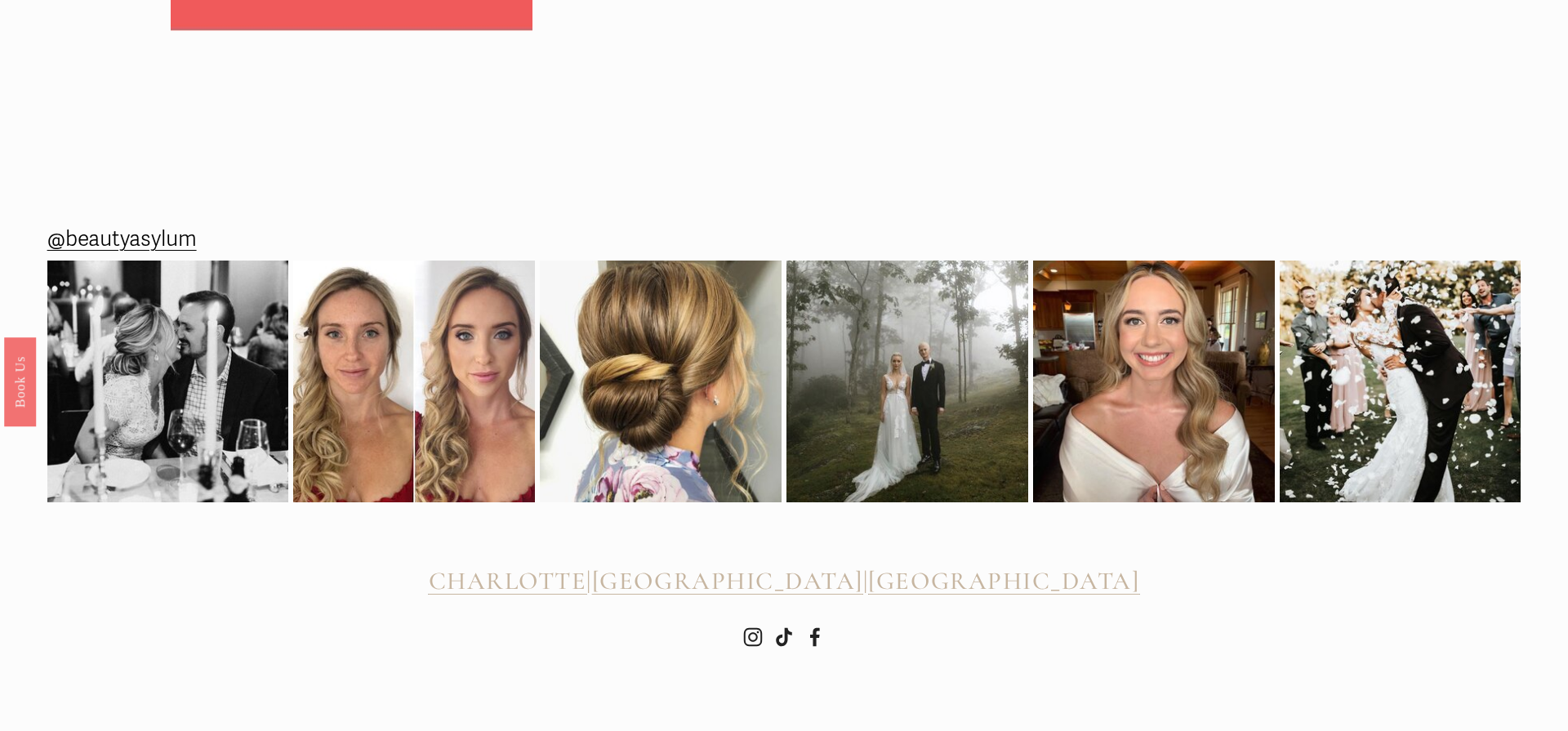
click at [554, 591] on span "CHARLOTTE" at bounding box center [508, 581] width 159 height 31
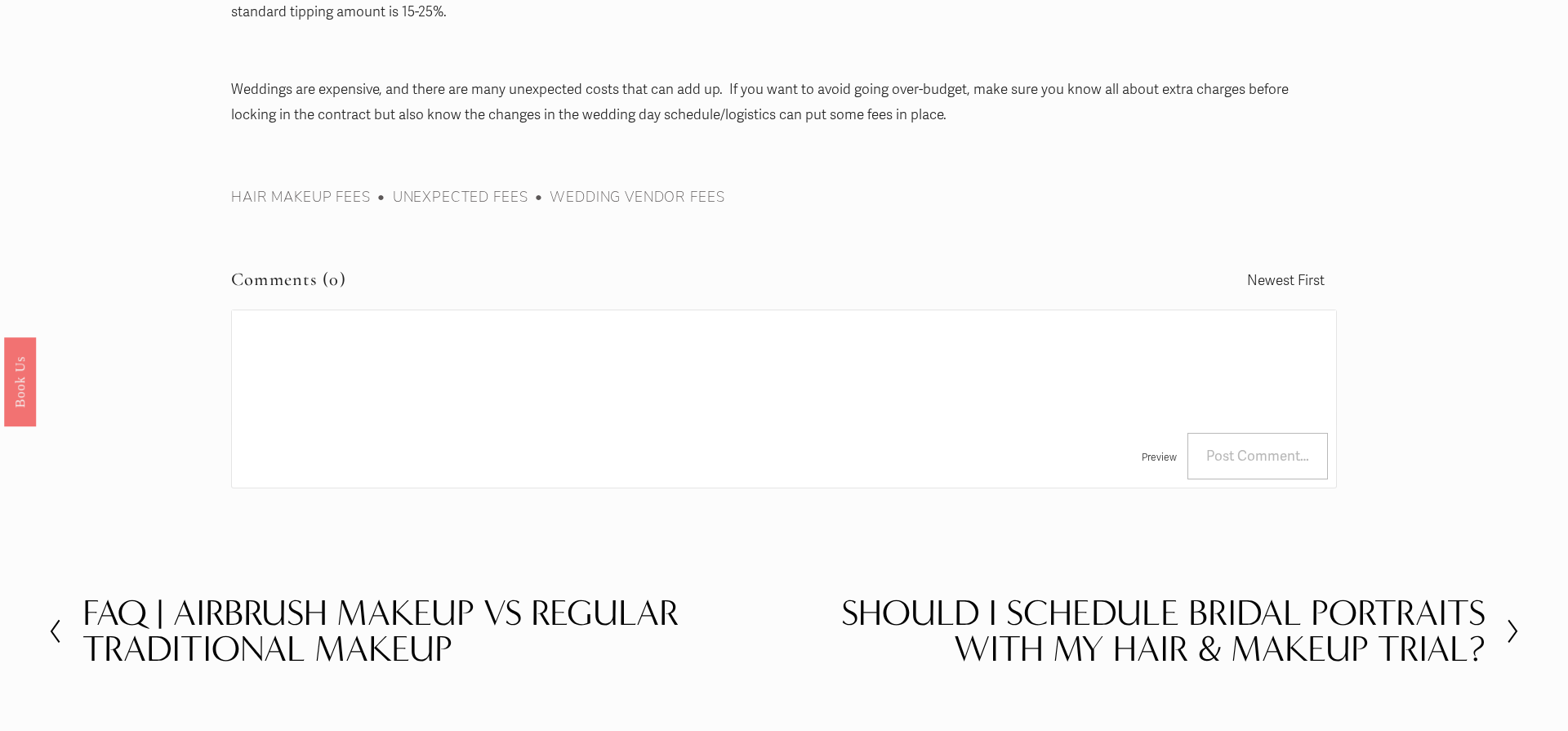
scroll to position [2290, 0]
